Goal: Check status: Check status

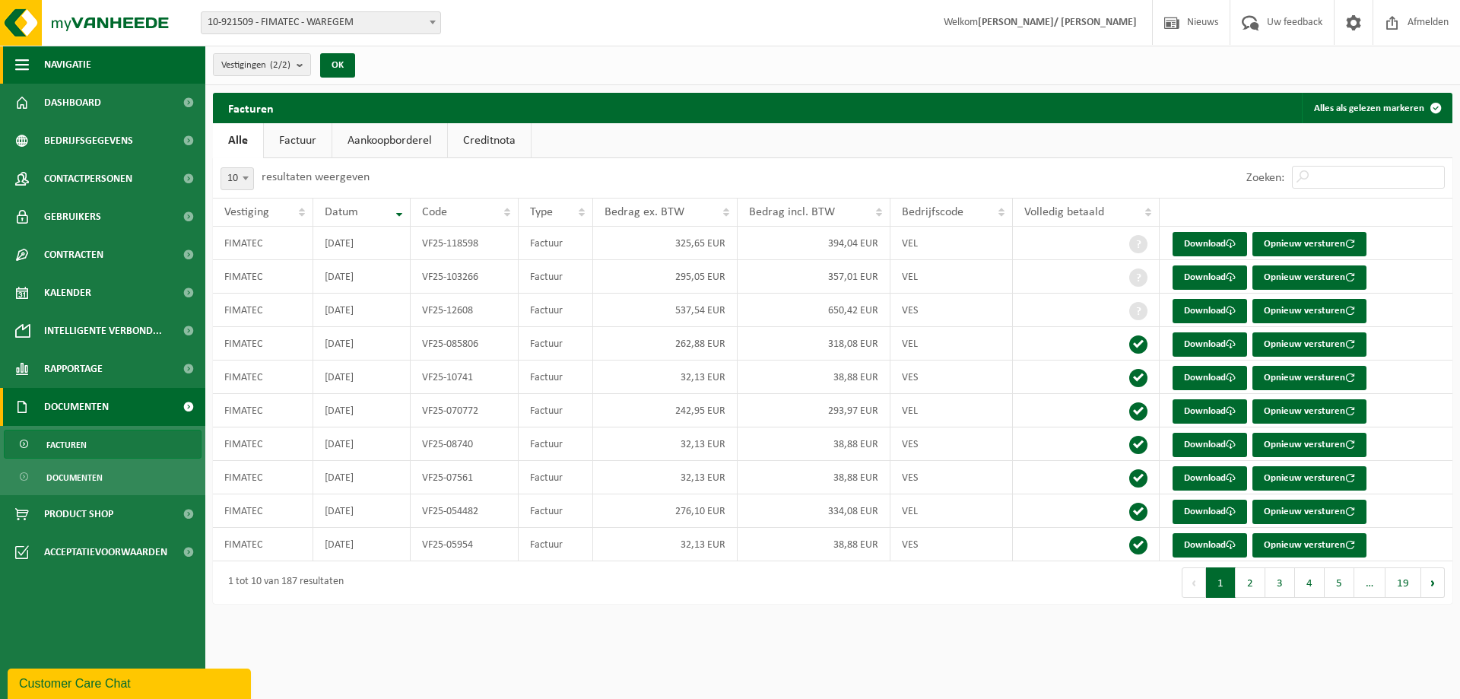
click at [46, 64] on span "Navigatie" at bounding box center [67, 65] width 47 height 38
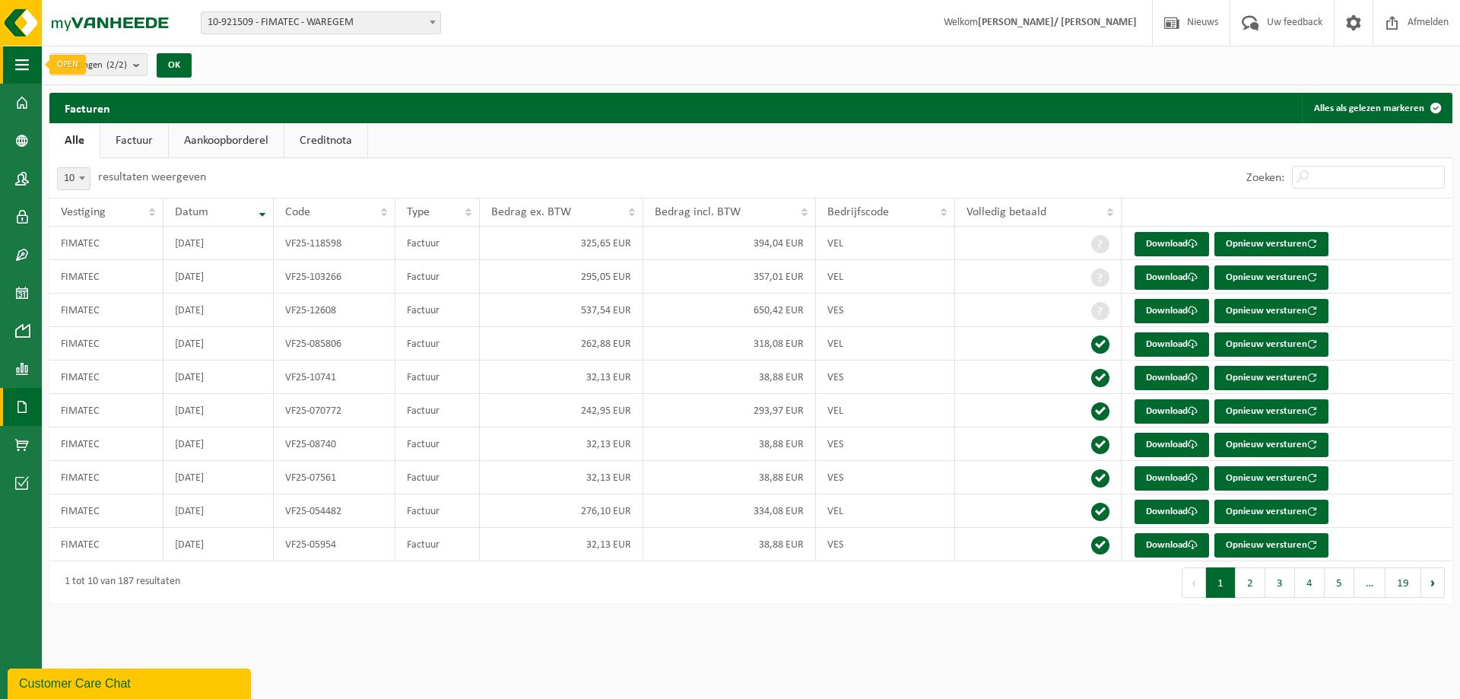
click at [30, 64] on button "Navigatie" at bounding box center [21, 65] width 42 height 38
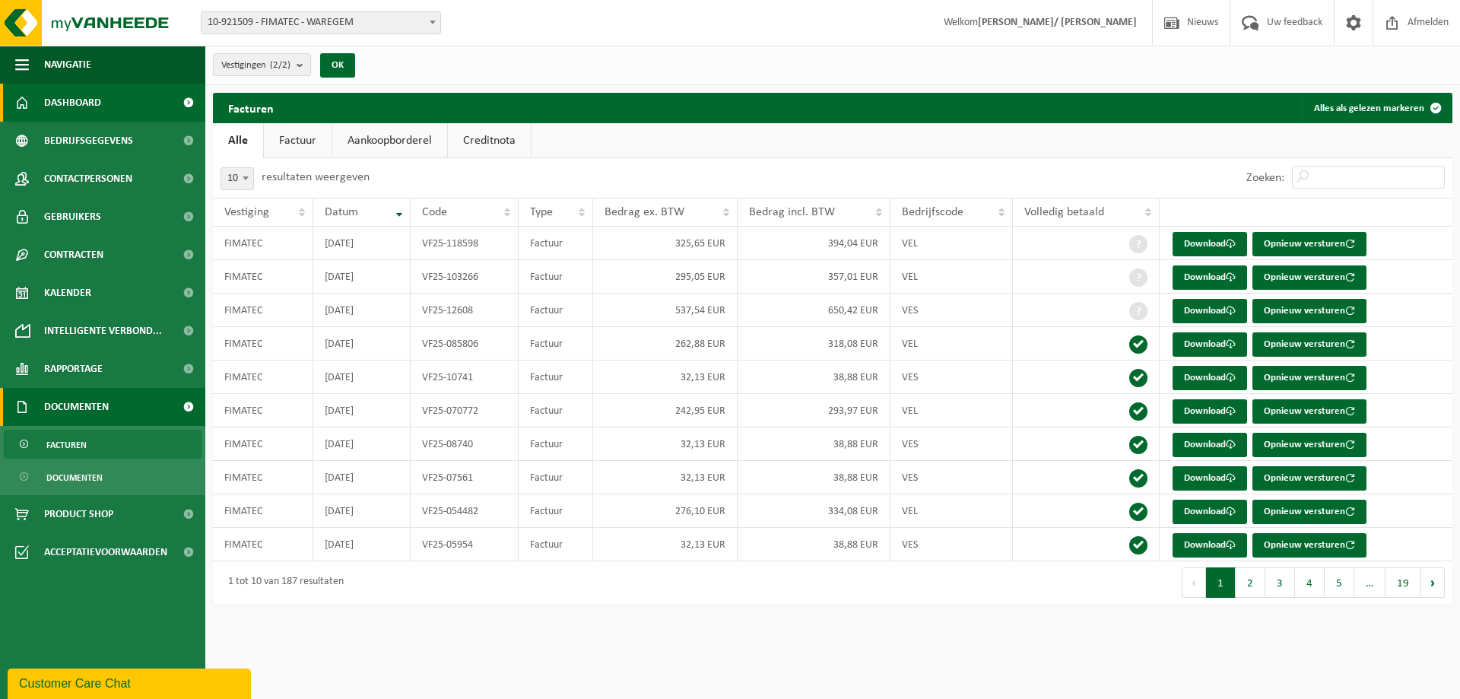
click at [79, 97] on span "Dashboard" at bounding box center [72, 103] width 57 height 38
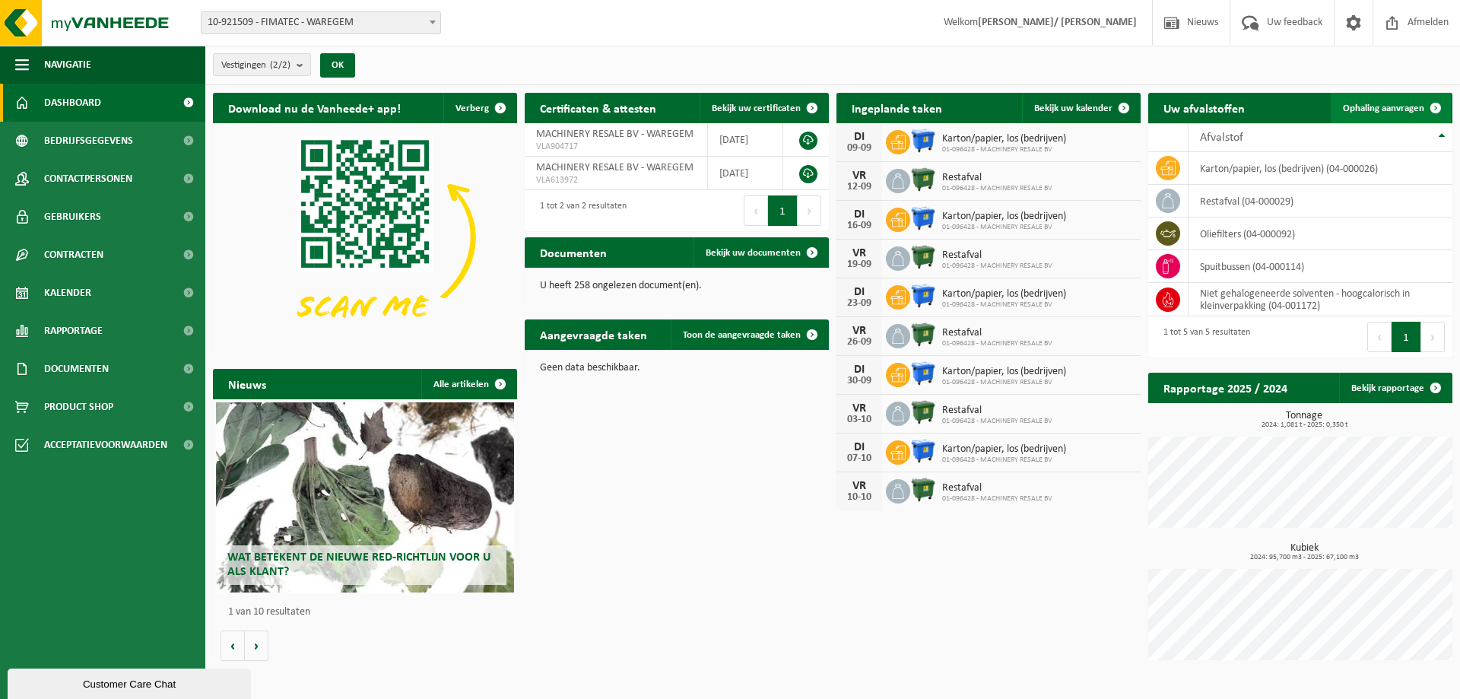
click at [1376, 112] on span "Ophaling aanvragen" at bounding box center [1383, 108] width 81 height 10
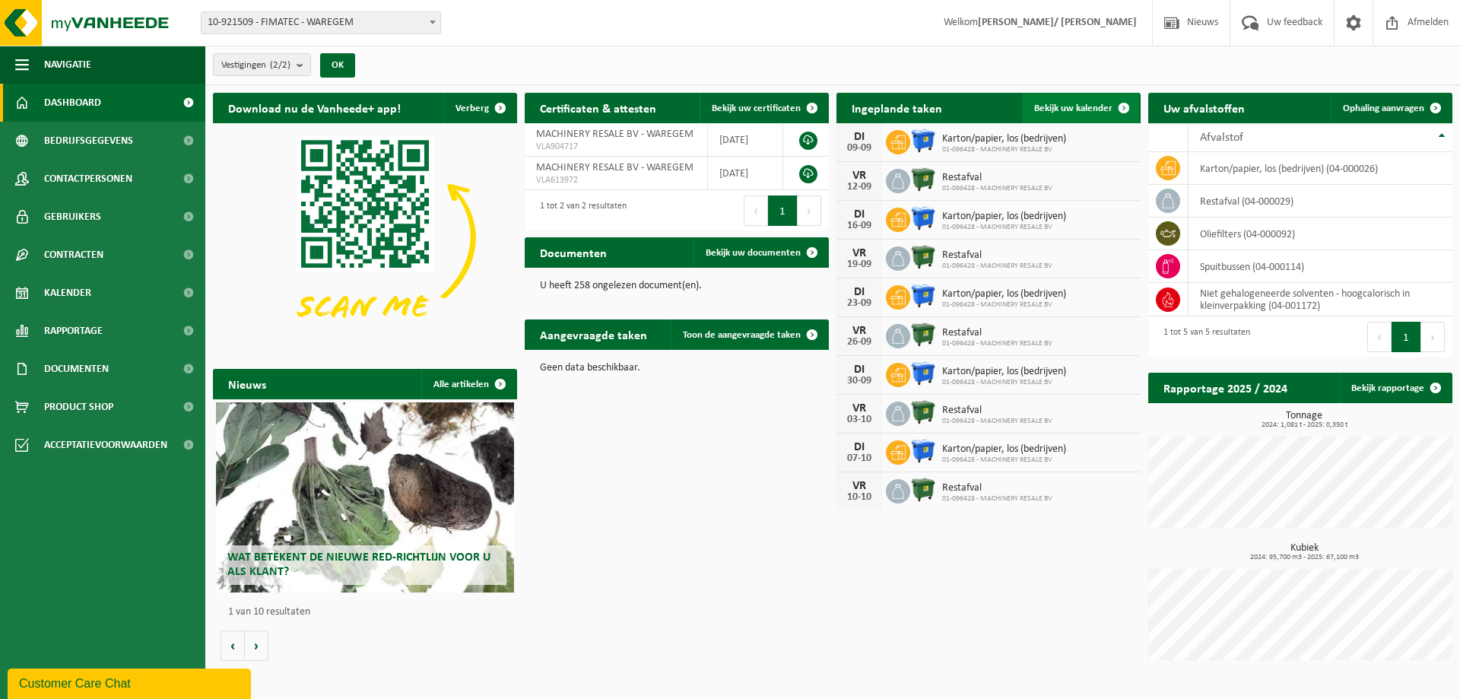
click at [1061, 106] on span "Bekijk uw kalender" at bounding box center [1073, 108] width 78 height 10
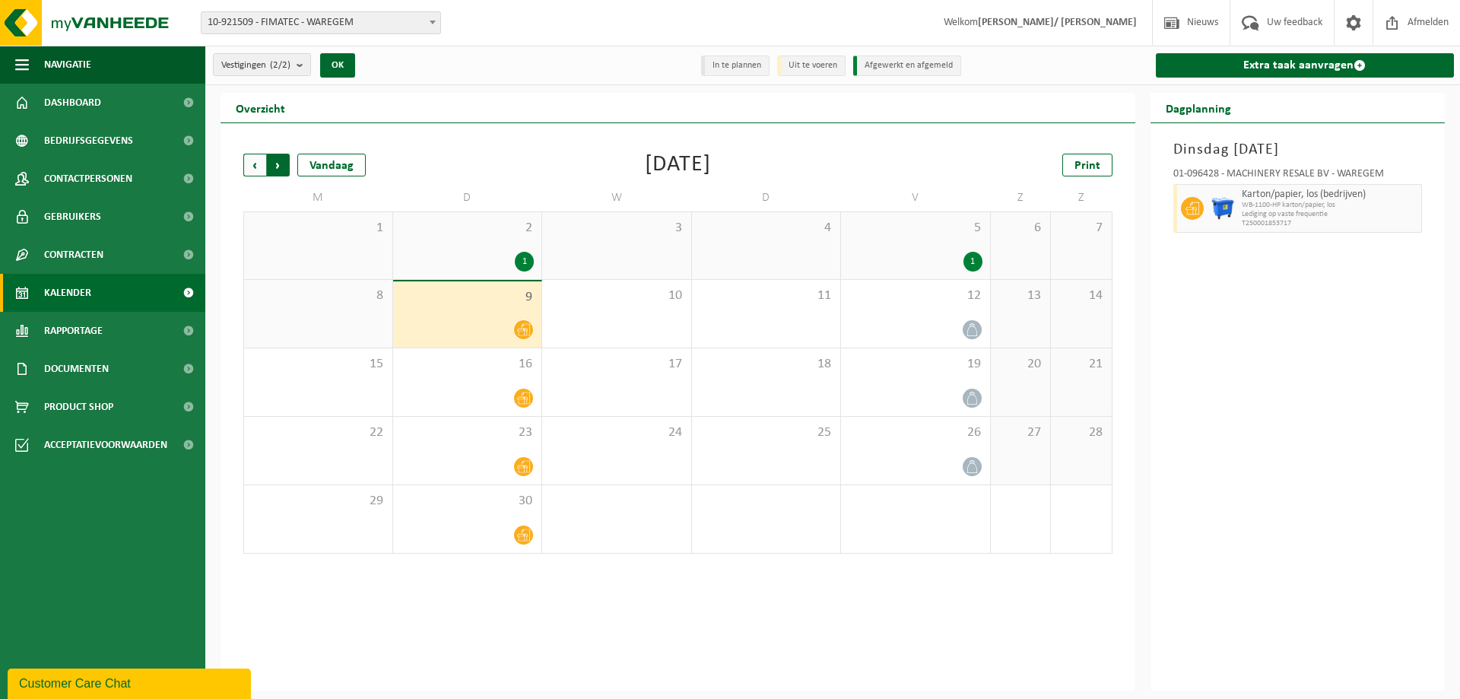
click at [260, 167] on span "Vorige" at bounding box center [254, 165] width 23 height 23
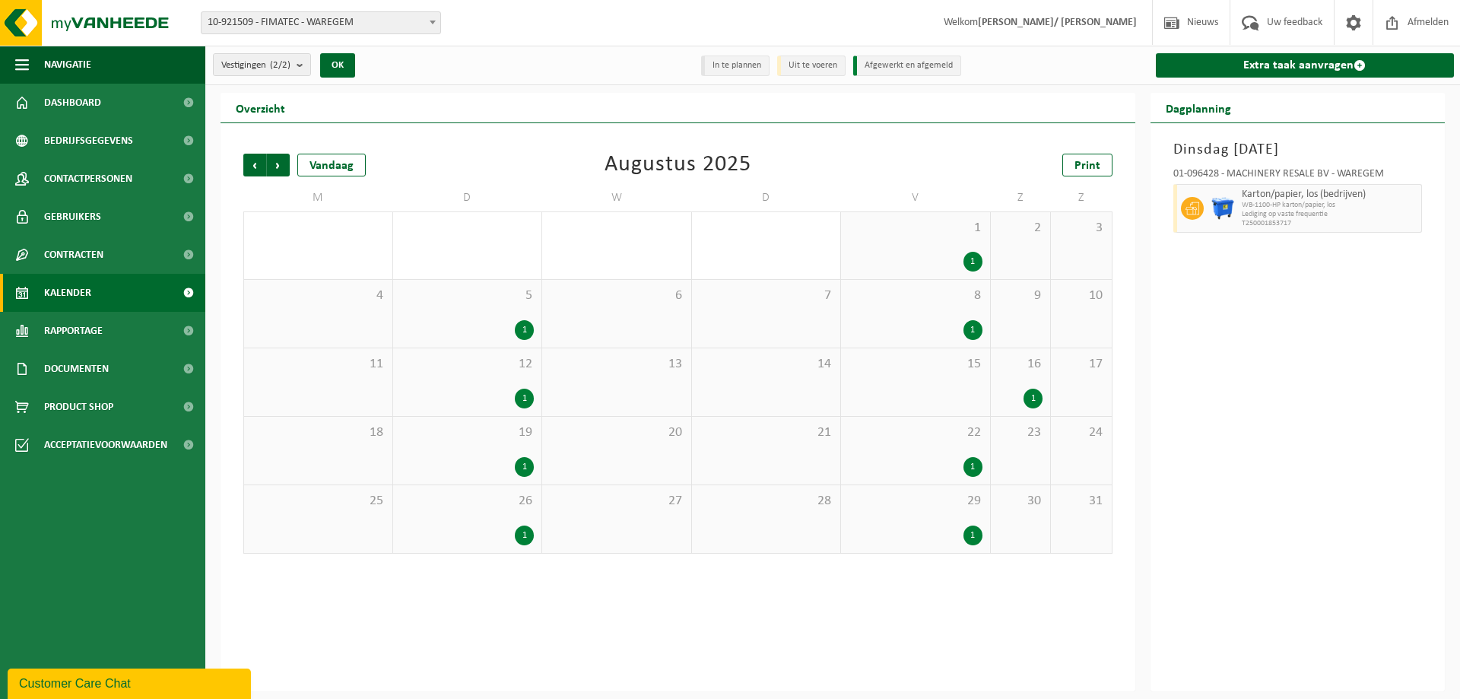
click at [260, 167] on span "Vorige" at bounding box center [254, 165] width 23 height 23
click at [278, 165] on span "Volgende" at bounding box center [278, 165] width 23 height 23
click at [255, 162] on span "Vorige" at bounding box center [254, 165] width 23 height 23
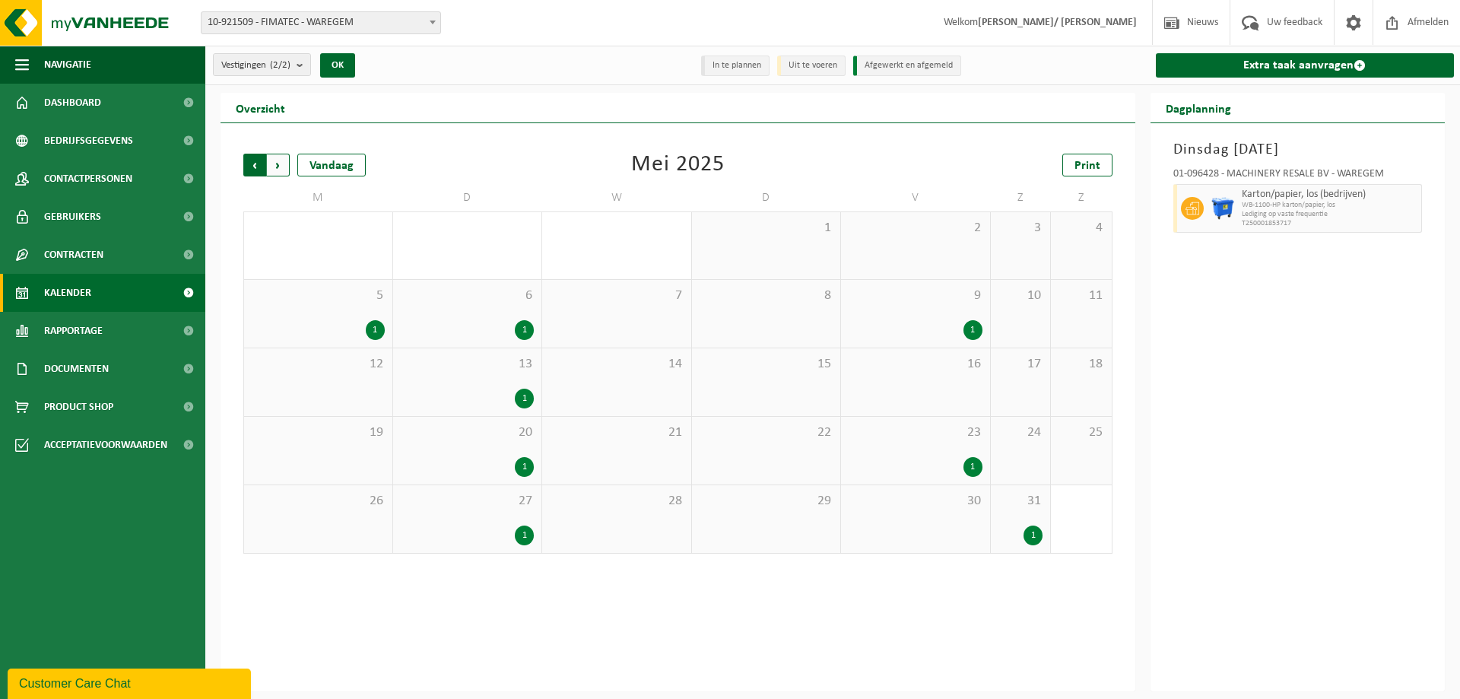
click at [281, 163] on span "Volgende" at bounding box center [278, 165] width 23 height 23
click at [776, 248] on div "3 2" at bounding box center [766, 245] width 149 height 67
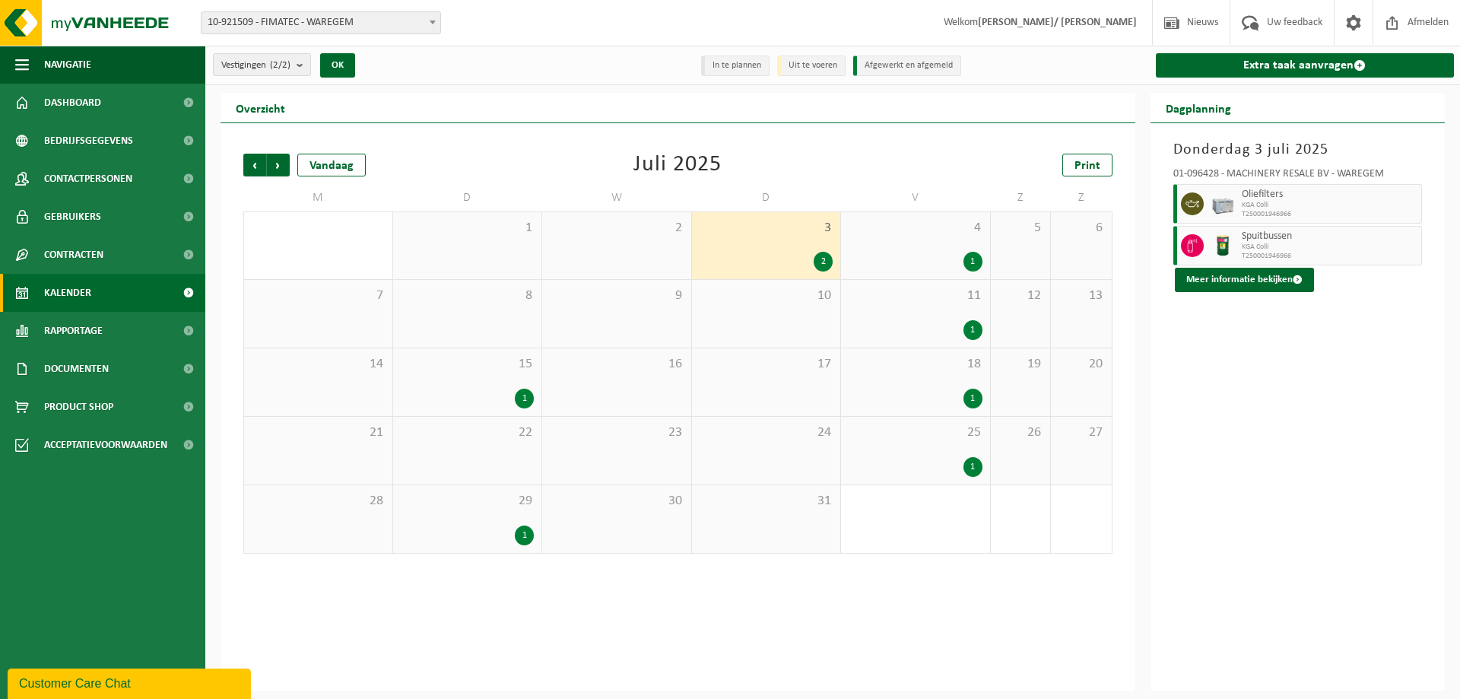
click at [820, 259] on div "2" at bounding box center [823, 262] width 19 height 20
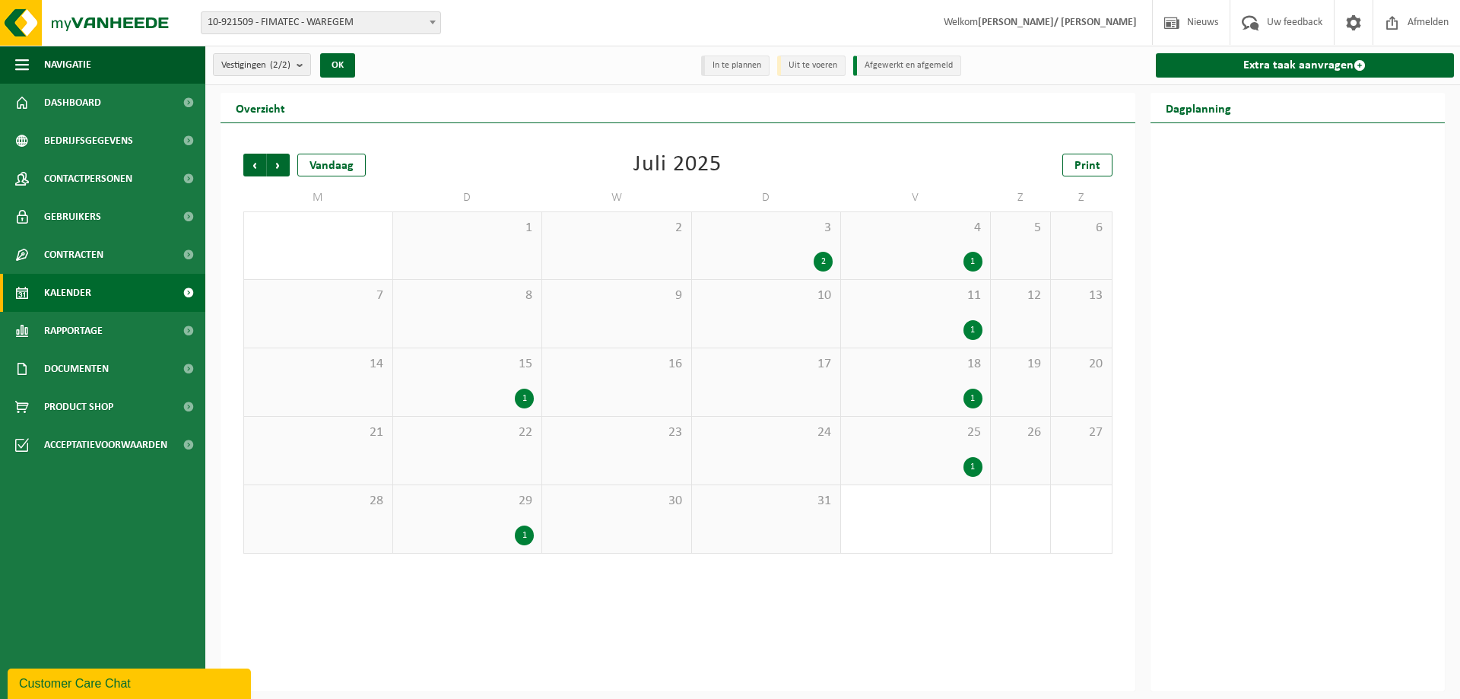
click at [781, 252] on div "2" at bounding box center [767, 262] width 134 height 20
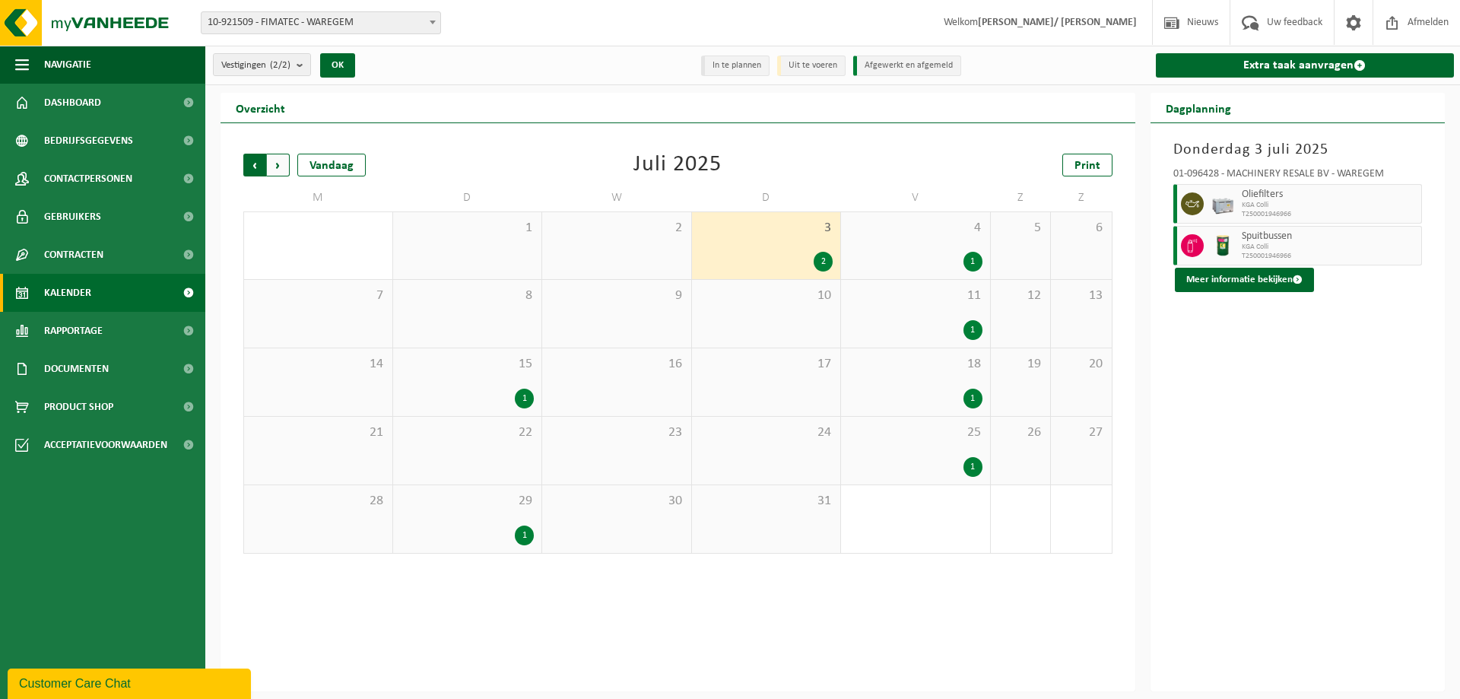
click at [279, 157] on span "Volgende" at bounding box center [278, 165] width 23 height 23
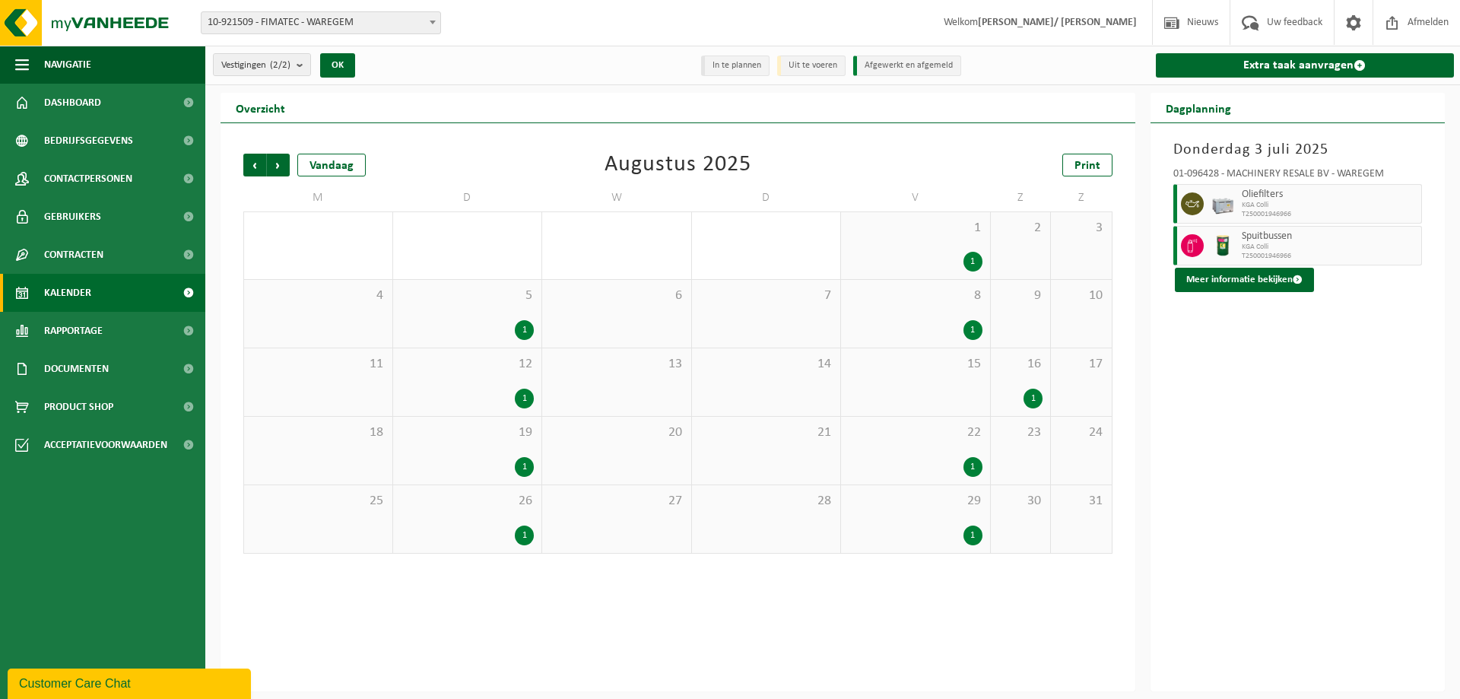
click at [279, 157] on span "Volgende" at bounding box center [278, 165] width 23 height 23
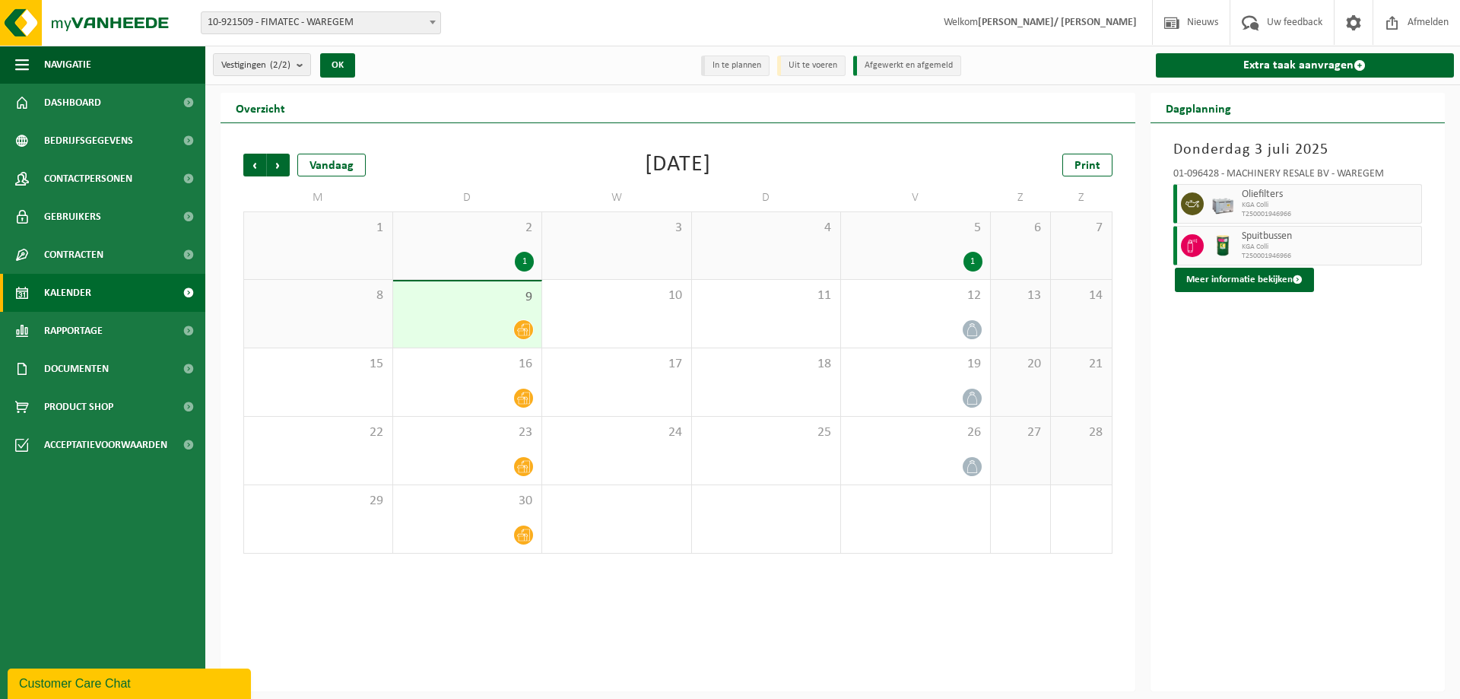
click at [467, 319] on div at bounding box center [468, 329] width 134 height 21
